Goal: Task Accomplishment & Management: Manage account settings

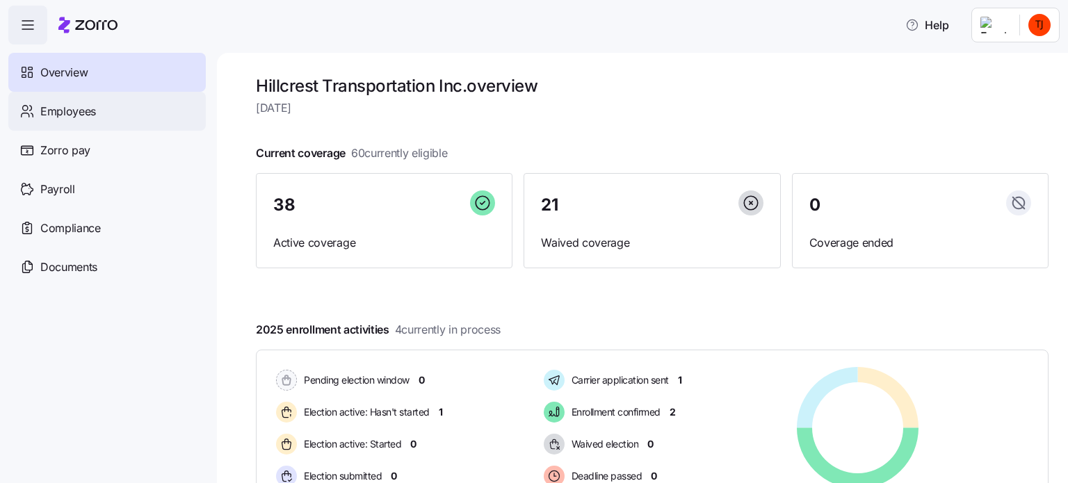
click at [76, 116] on span "Employees" at bounding box center [68, 111] width 56 height 17
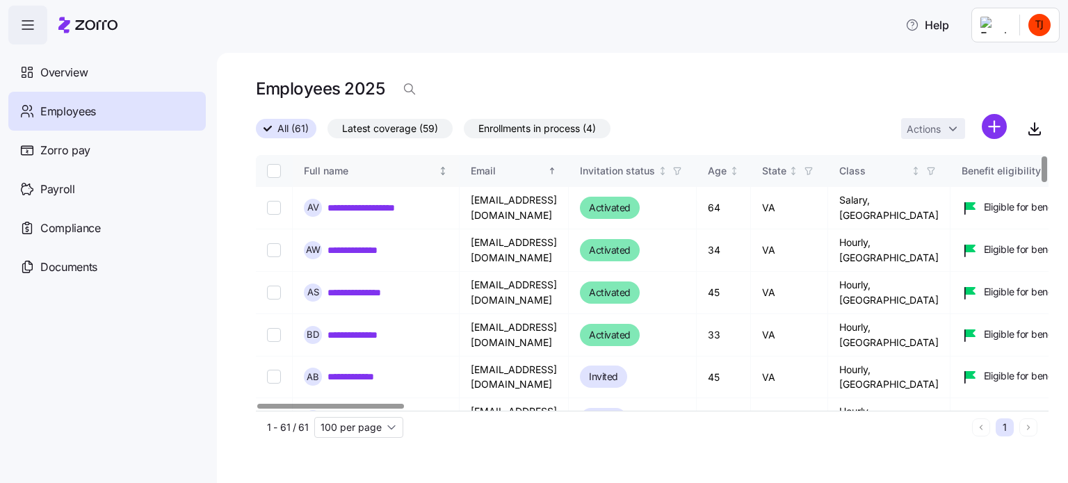
click at [337, 172] on div "Full name" at bounding box center [370, 170] width 132 height 15
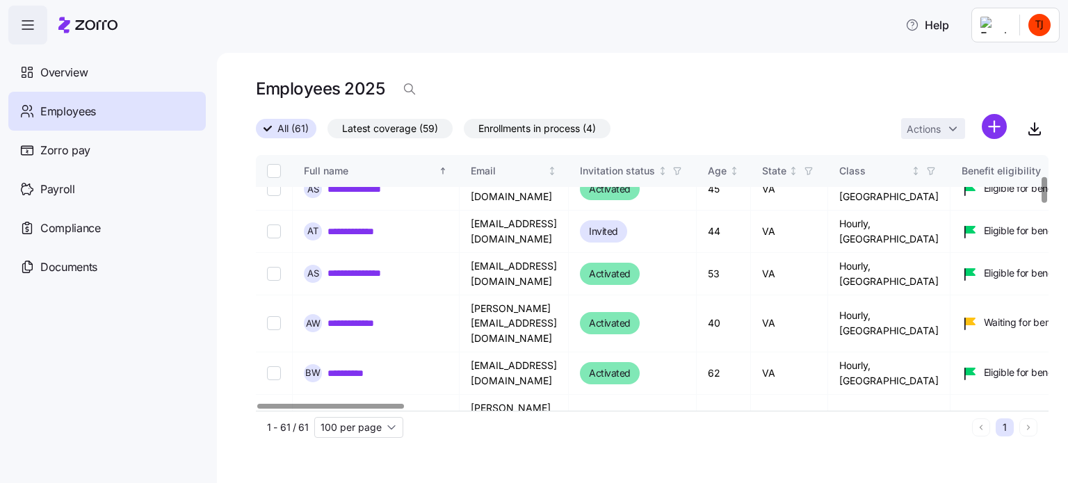
scroll to position [209, 0]
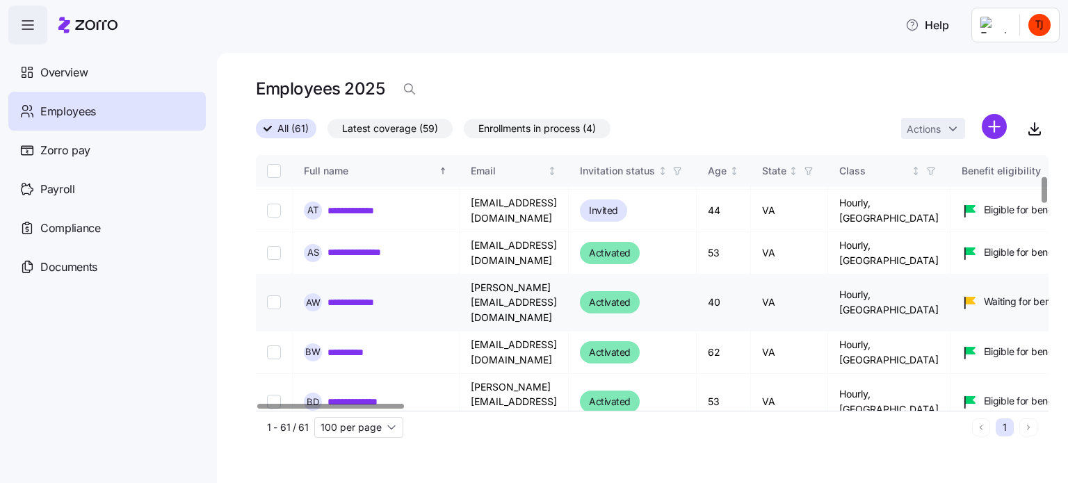
click at [359, 296] on link "**********" at bounding box center [359, 303] width 63 height 14
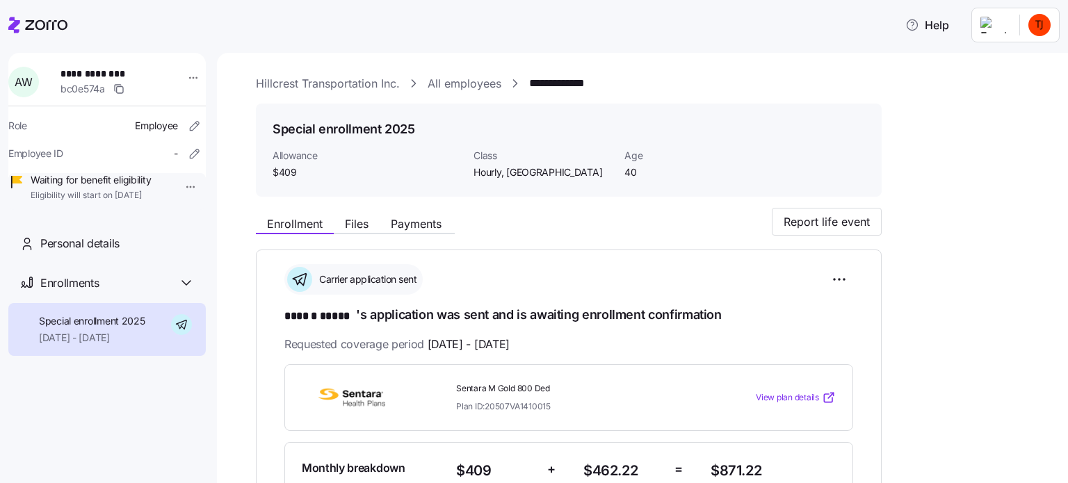
scroll to position [139, 0]
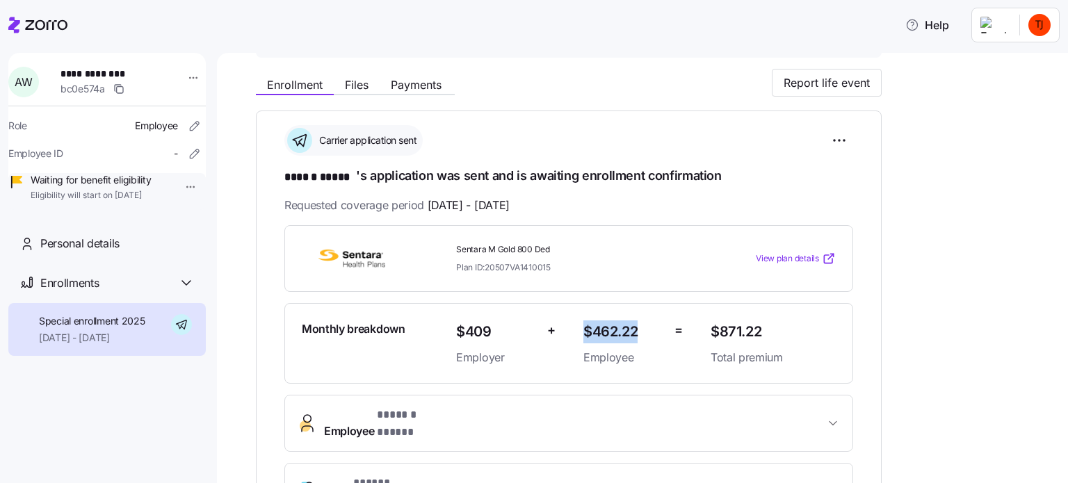
drag, startPoint x: 586, startPoint y: 326, endPoint x: 646, endPoint y: 329, distance: 60.6
click at [646, 329] on span "$462.22" at bounding box center [623, 332] width 80 height 23
